Goal: Find specific page/section: Find specific page/section

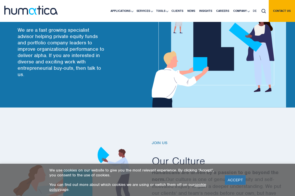
scroll to position [75, 0]
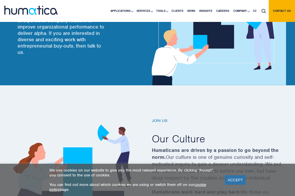
click at [230, 175] on div "ACCEPT" at bounding box center [234, 180] width 22 height 12
click at [231, 177] on link "ACCEPT" at bounding box center [235, 180] width 21 height 10
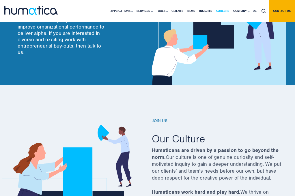
click at [227, 10] on link "Careers" at bounding box center [222, 11] width 17 height 22
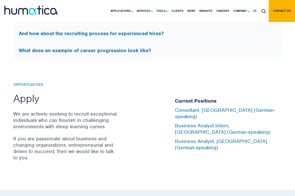
scroll to position [1885, 0]
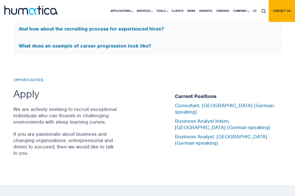
click at [37, 83] on h6 "Opportunities" at bounding box center [65, 80] width 104 height 5
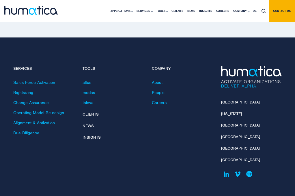
scroll to position [2115, 0]
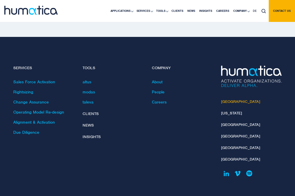
click at [230, 101] on link "[GEOGRAPHIC_DATA]" at bounding box center [240, 101] width 39 height 5
